Goal: Task Accomplishment & Management: Manage account settings

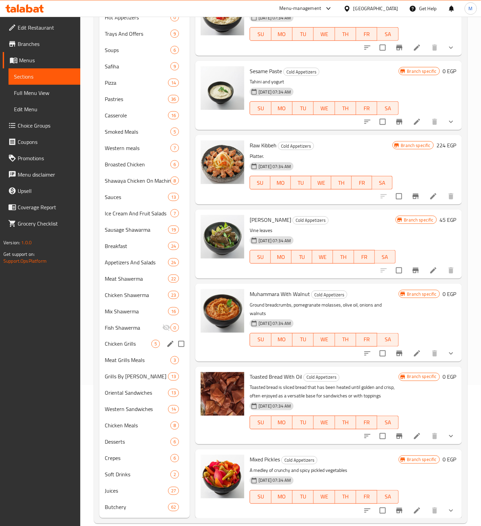
scroll to position [151, 0]
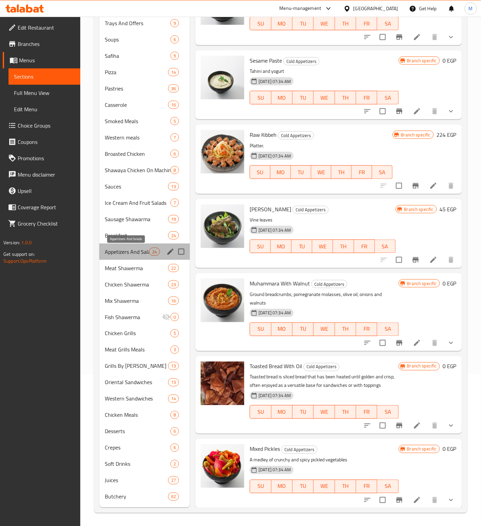
click at [146, 252] on span "Appetizers And Salads" at bounding box center [127, 252] width 44 height 8
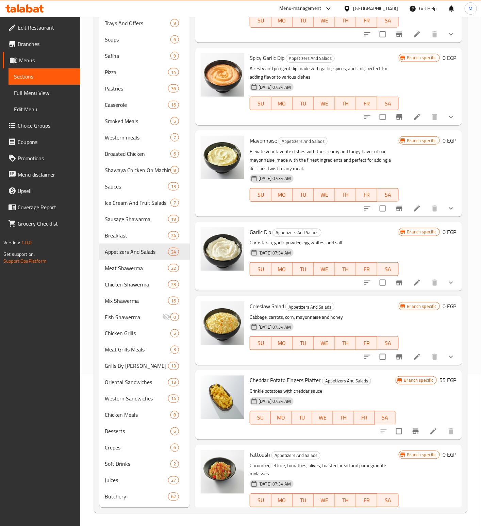
scroll to position [119, 0]
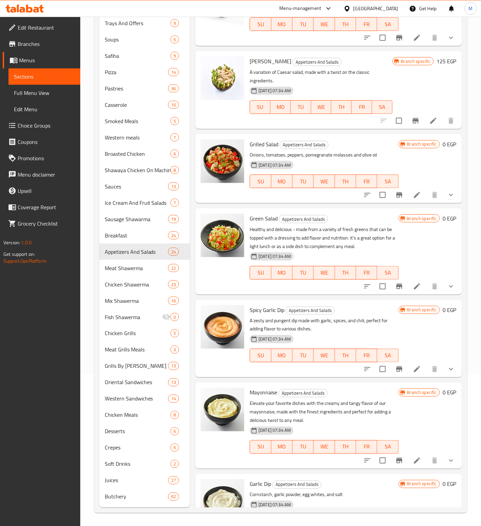
click at [401, 333] on div "Branch specific 0 EGP" at bounding box center [428, 338] width 58 height 67
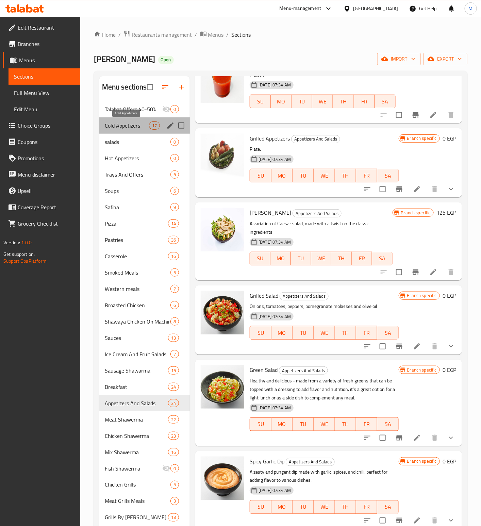
click at [115, 125] on span "Cold Appetizers" at bounding box center [127, 125] width 44 height 8
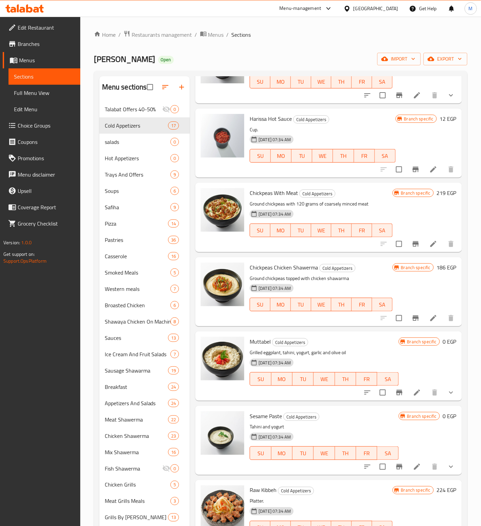
scroll to position [782, 0]
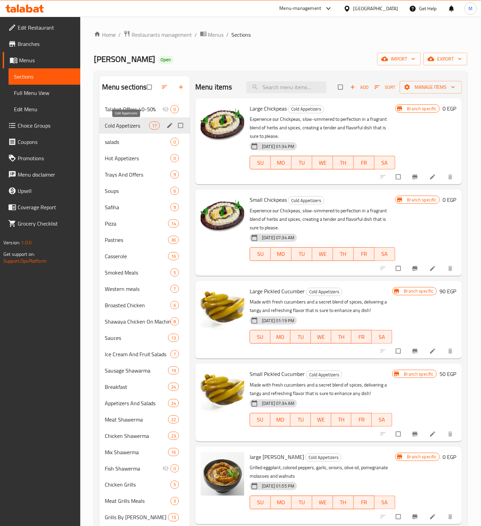
click at [110, 125] on span "Cold Appetizers" at bounding box center [127, 125] width 44 height 8
click at [133, 405] on span "Appetizers And Salads" at bounding box center [127, 403] width 44 height 8
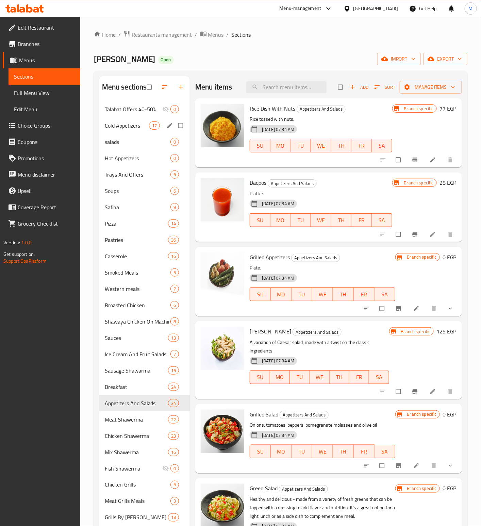
click at [103, 124] on div "Cold Appetizers 17" at bounding box center [144, 125] width 91 height 16
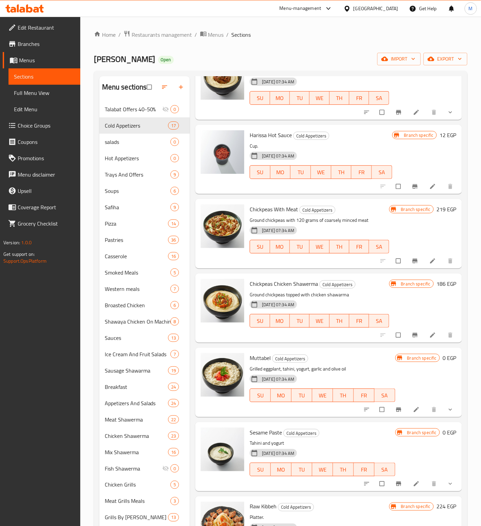
scroll to position [561, 0]
click at [290, 287] on span "Chickpeas Chicken Shawerma" at bounding box center [284, 284] width 68 height 10
